Goal: Task Accomplishment & Management: Use online tool/utility

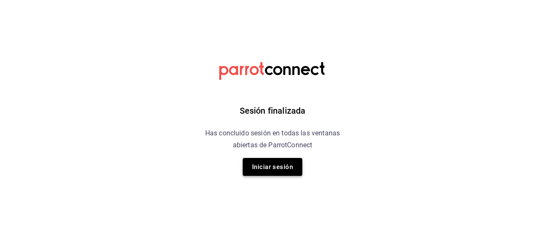
click at [254, 163] on button "Iniciar sesión" at bounding box center [273, 167] width 60 height 18
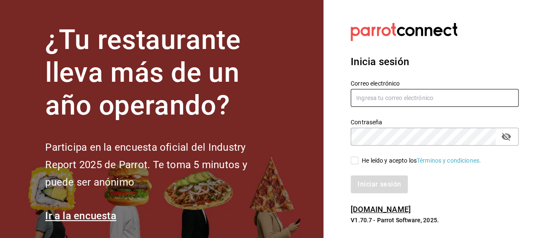
click at [356, 98] on input "text" at bounding box center [435, 98] width 168 height 18
type input "[EMAIL_ADDRESS][DOMAIN_NAME]"
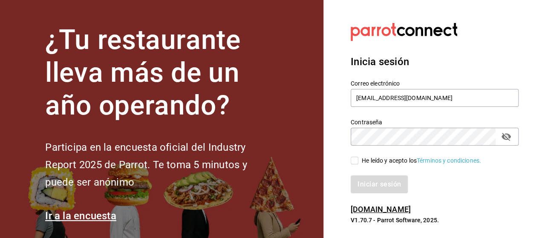
click at [505, 140] on icon "passwordField" at bounding box center [506, 137] width 10 height 10
click at [352, 164] on input "He leído y acepto los Términos y condiciones." at bounding box center [355, 161] width 8 height 8
checkbox input "true"
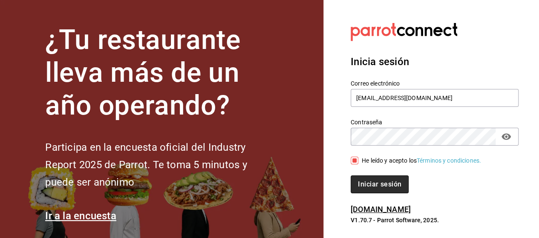
click at [372, 193] on button "Iniciar sesión" at bounding box center [380, 185] width 58 height 18
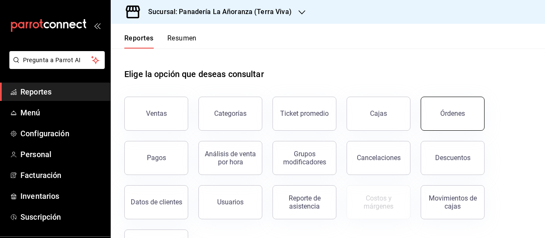
click at [459, 119] on button "Órdenes" at bounding box center [453, 114] width 64 height 34
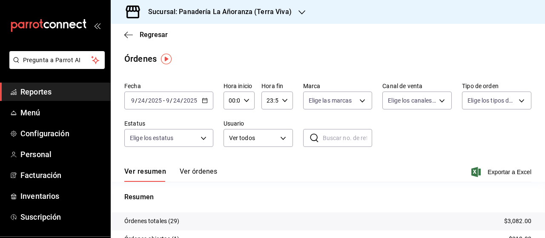
click at [293, 12] on div "Sucursal: Panadería La Añoranza (Terra Viva)" at bounding box center [213, 12] width 191 height 24
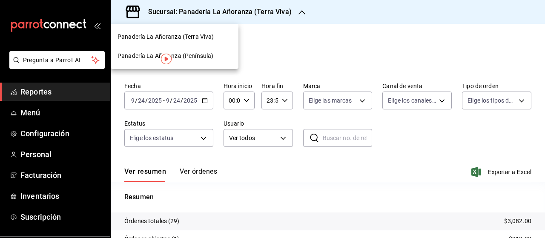
click at [201, 56] on span "Panadería La Añoranza (Península)" at bounding box center [166, 56] width 96 height 9
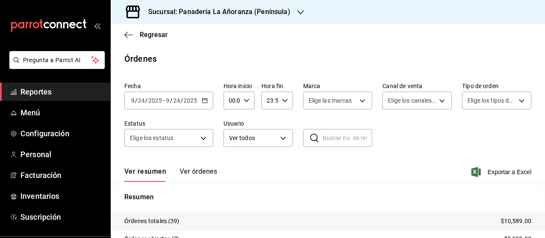
scroll to position [43, 0]
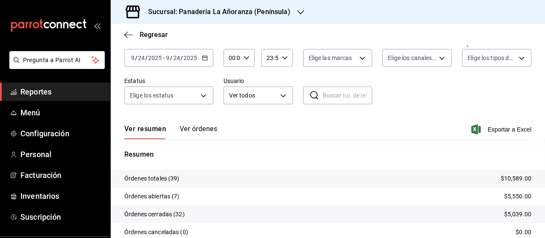
click at [41, 91] on span "Reportes" at bounding box center [61, 92] width 83 height 12
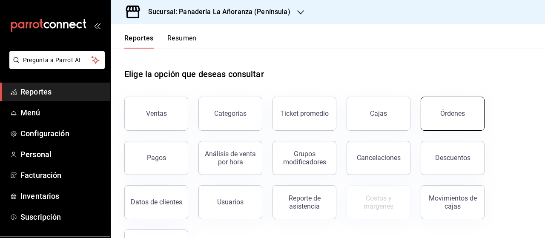
click at [452, 111] on div "Órdenes" at bounding box center [453, 114] width 25 height 8
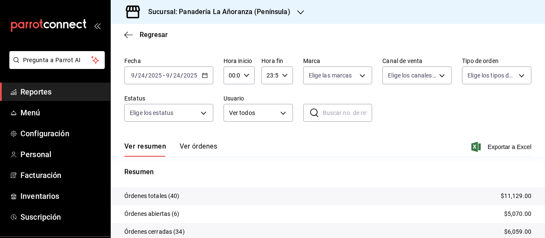
scroll to position [43, 0]
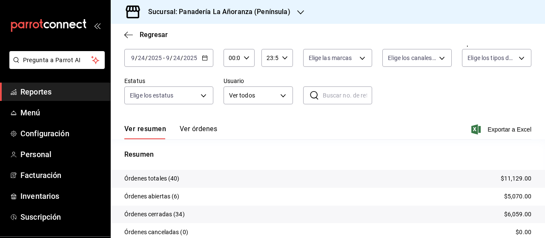
click at [298, 13] on icon "button" at bounding box center [300, 12] width 7 height 4
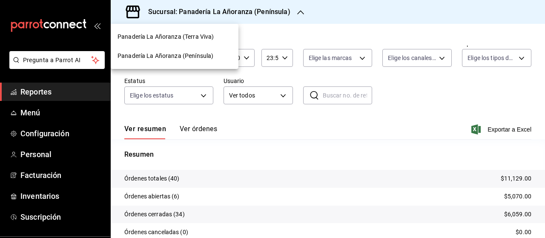
click at [188, 39] on span "Panadería La Añoranza (Terra Viva)" at bounding box center [166, 36] width 96 height 9
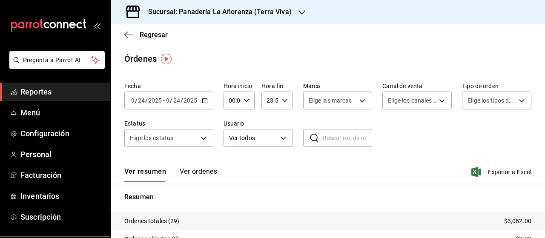
click at [40, 87] on span "Reportes" at bounding box center [61, 92] width 83 height 12
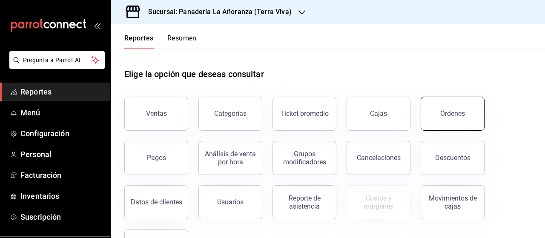
click at [457, 107] on button "Órdenes" at bounding box center [453, 114] width 64 height 34
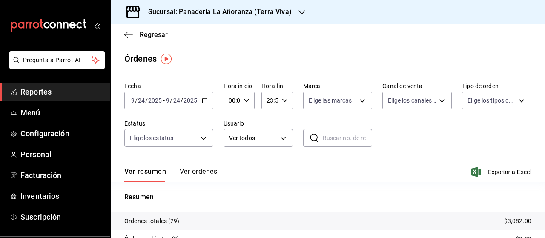
click at [293, 11] on div "Sucursal: Panadería La Añoranza (Terra Viva)" at bounding box center [213, 12] width 191 height 24
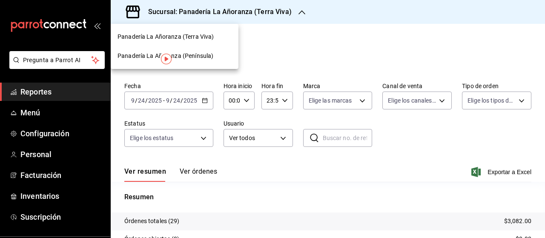
click at [194, 52] on span "Panadería La Añoranza (Península)" at bounding box center [166, 56] width 96 height 9
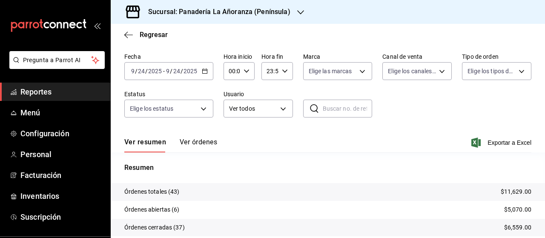
scroll to position [43, 0]
